Goal: Task Accomplishment & Management: Use online tool/utility

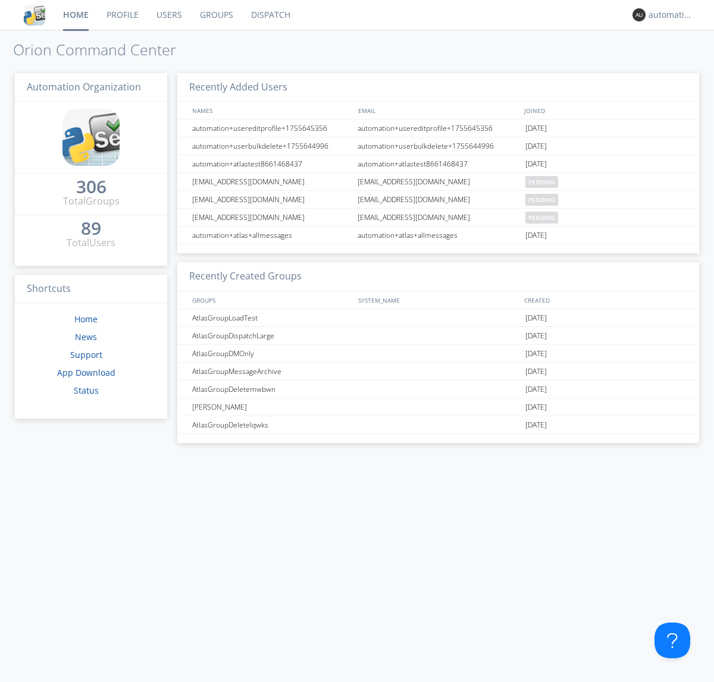
click at [269, 15] on link "Dispatch" at bounding box center [270, 15] width 57 height 30
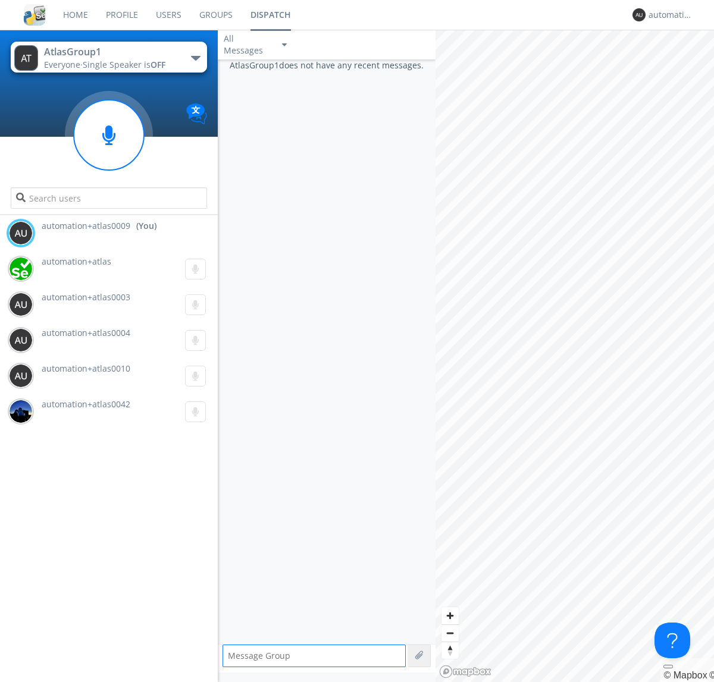
click at [195, 58] on div "button" at bounding box center [196, 58] width 10 height 5
click at [0, 0] on span "AtlasGroupDispatch5" at bounding box center [0, 0] width 0 height 0
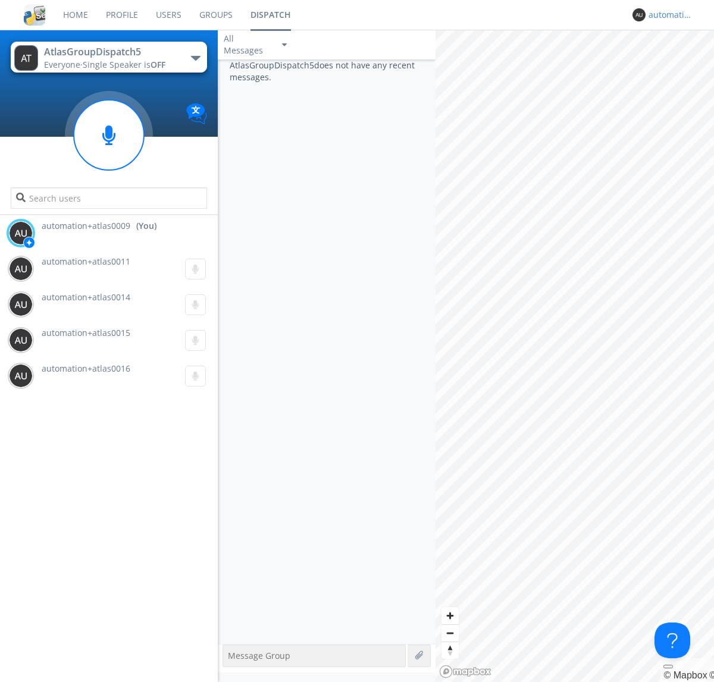
click at [667, 15] on div "automation+atlas0009" at bounding box center [670, 15] width 45 height 12
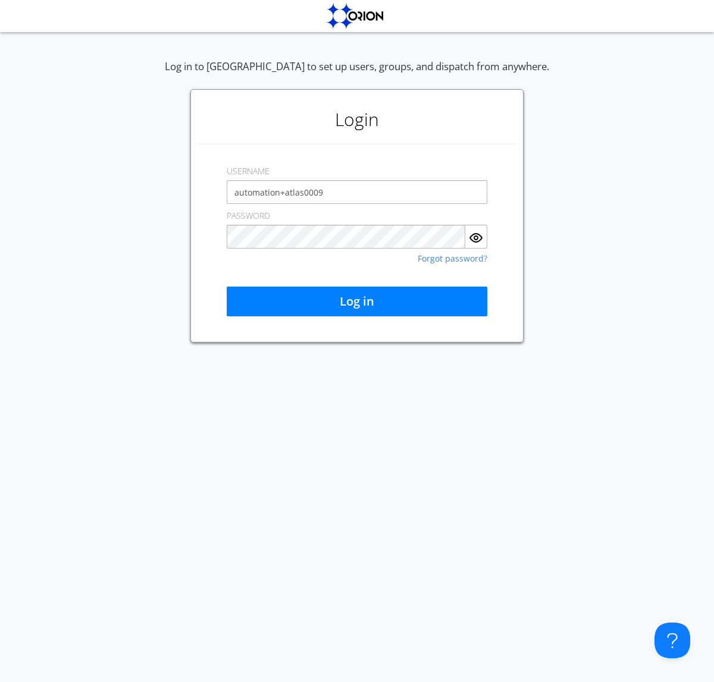
type input "automation+atlas0009"
click at [357, 302] on button "Log in" at bounding box center [357, 302] width 261 height 30
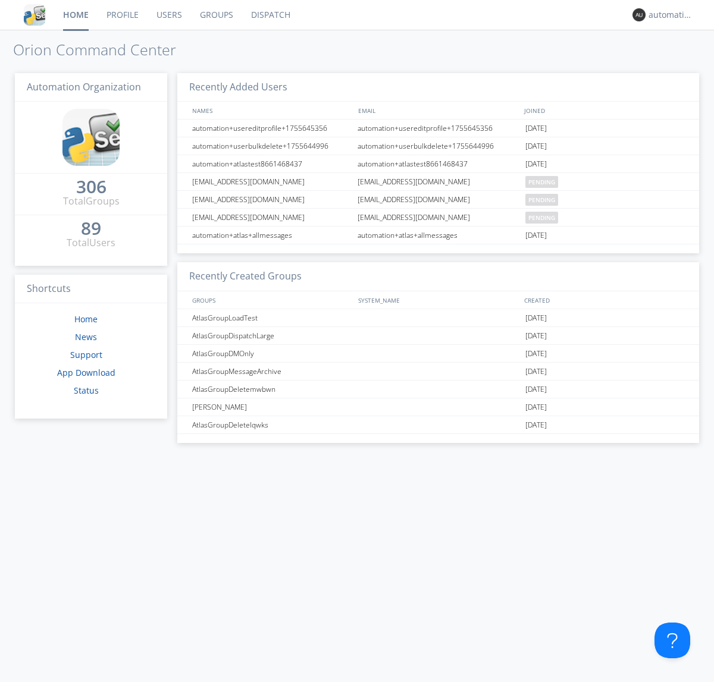
click at [269, 15] on link "Dispatch" at bounding box center [270, 15] width 57 height 30
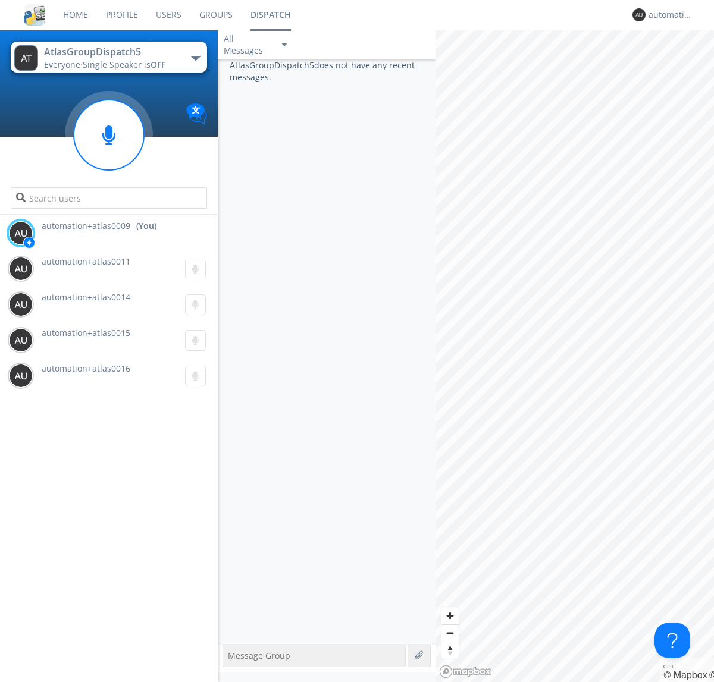
click at [195, 58] on div "button" at bounding box center [196, 58] width 10 height 5
click at [0, 0] on span "AtlasGroup1" at bounding box center [0, 0] width 0 height 0
click at [667, 15] on div "automation+atlas0009" at bounding box center [670, 15] width 45 height 12
click at [676, 62] on div "Log Out" at bounding box center [676, 62] width 61 height 21
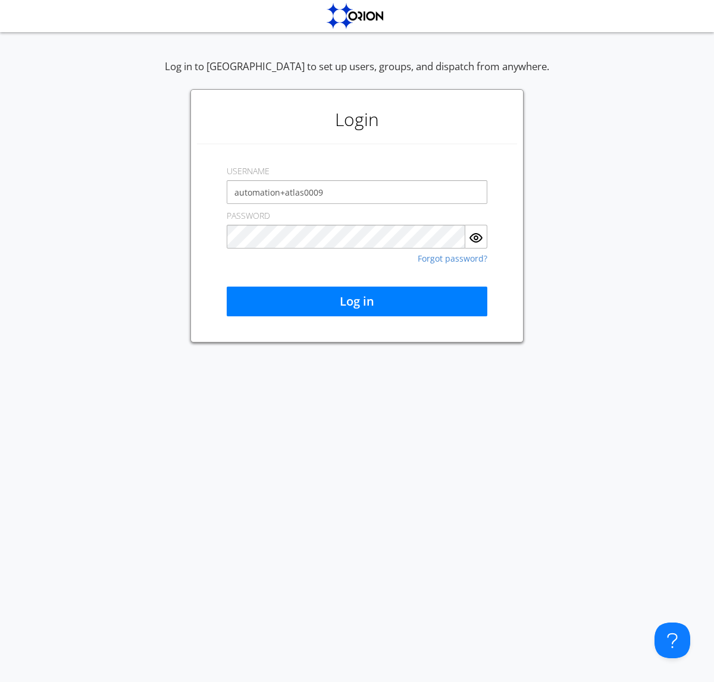
type input "automation+atlas0009"
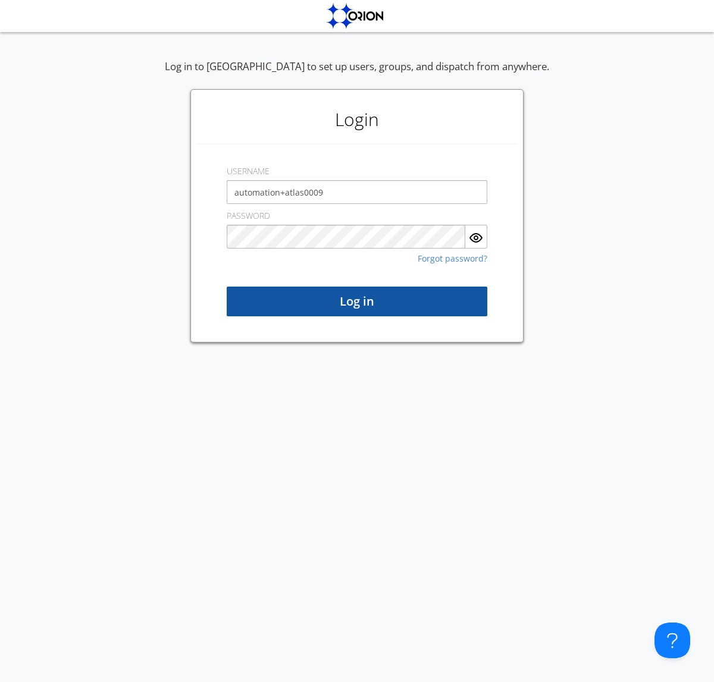
click at [357, 302] on button "Log in" at bounding box center [357, 302] width 261 height 30
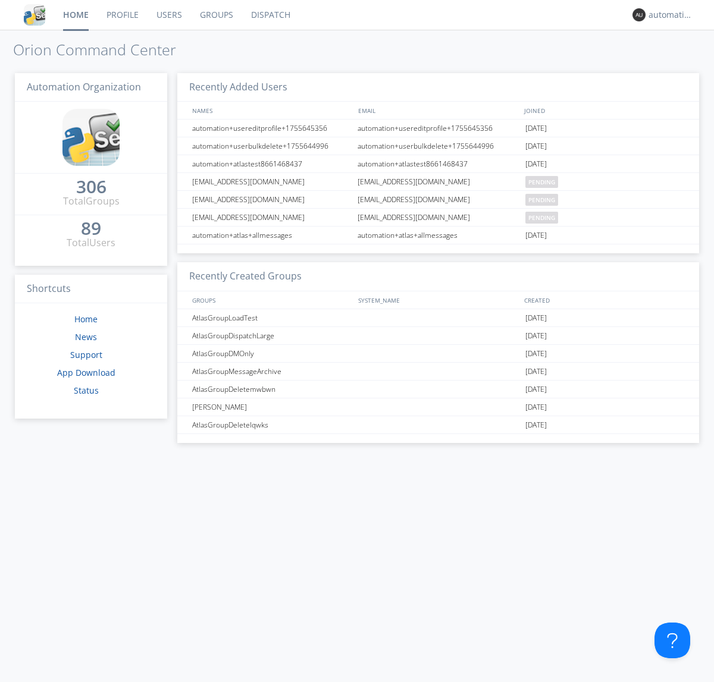
click at [269, 15] on link "Dispatch" at bounding box center [270, 15] width 57 height 30
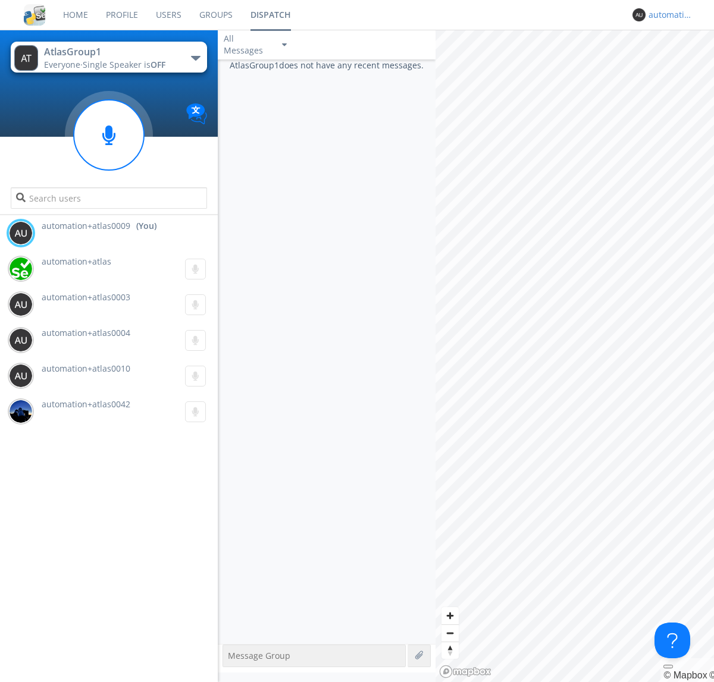
click at [667, 15] on div "automation+atlas0009" at bounding box center [670, 15] width 45 height 12
